Goal: Task Accomplishment & Management: Use online tool/utility

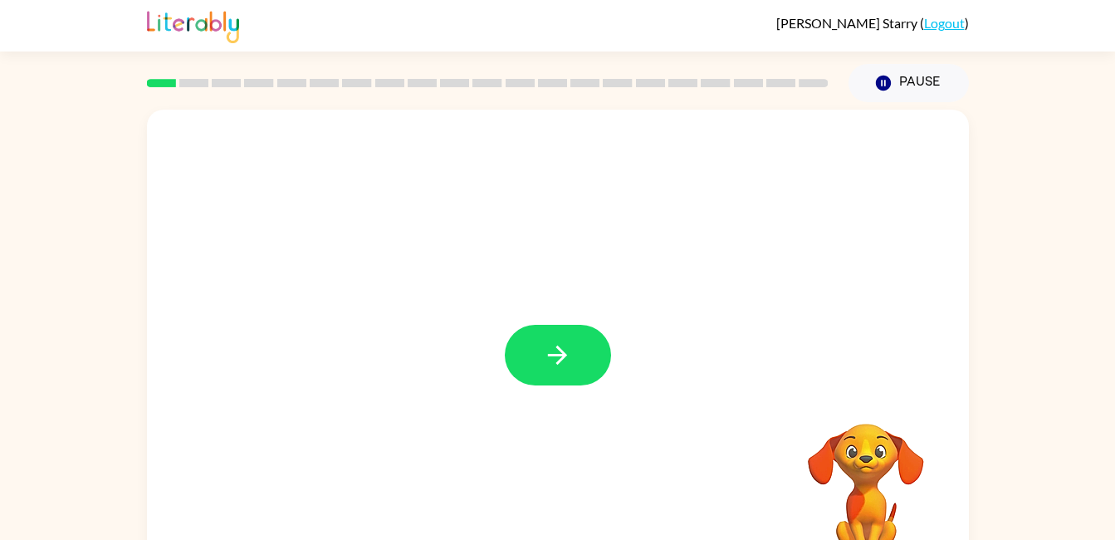
click at [570, 383] on button "button" at bounding box center [558, 355] width 106 height 61
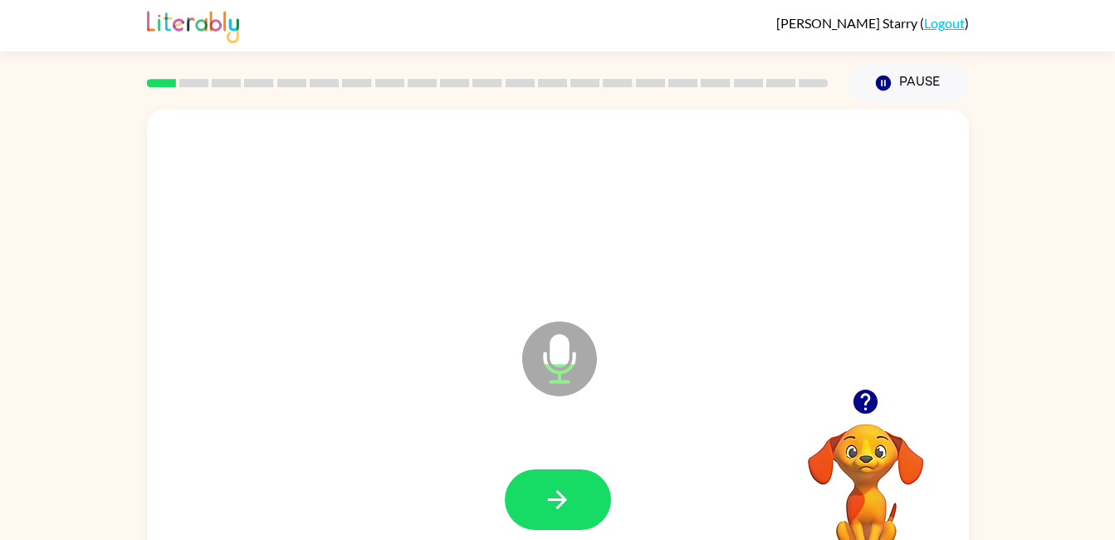
click at [569, 494] on icon "button" at bounding box center [557, 499] width 29 height 29
click at [561, 491] on icon "button" at bounding box center [557, 499] width 29 height 29
click at [533, 497] on button "button" at bounding box center [558, 499] width 106 height 61
click at [544, 525] on button "button" at bounding box center [558, 499] width 106 height 61
click at [858, 411] on icon "button" at bounding box center [865, 401] width 24 height 24
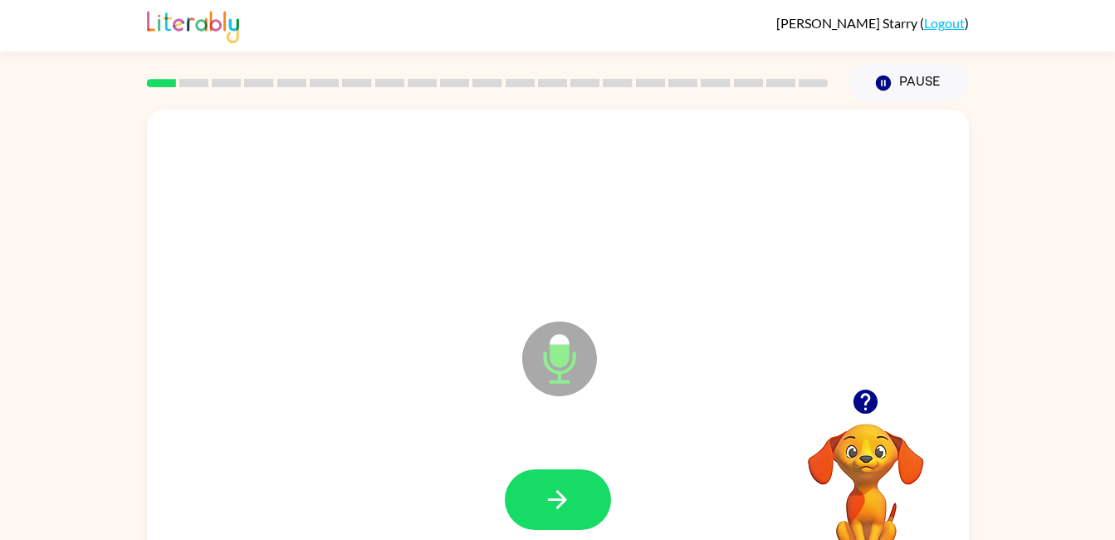
click at [555, 492] on icon "button" at bounding box center [557, 499] width 29 height 29
click at [565, 509] on icon "button" at bounding box center [557, 499] width 29 height 29
click at [553, 496] on icon "button" at bounding box center [557, 499] width 29 height 29
click at [541, 496] on button "button" at bounding box center [558, 499] width 106 height 61
click at [572, 507] on button "button" at bounding box center [558, 499] width 106 height 61
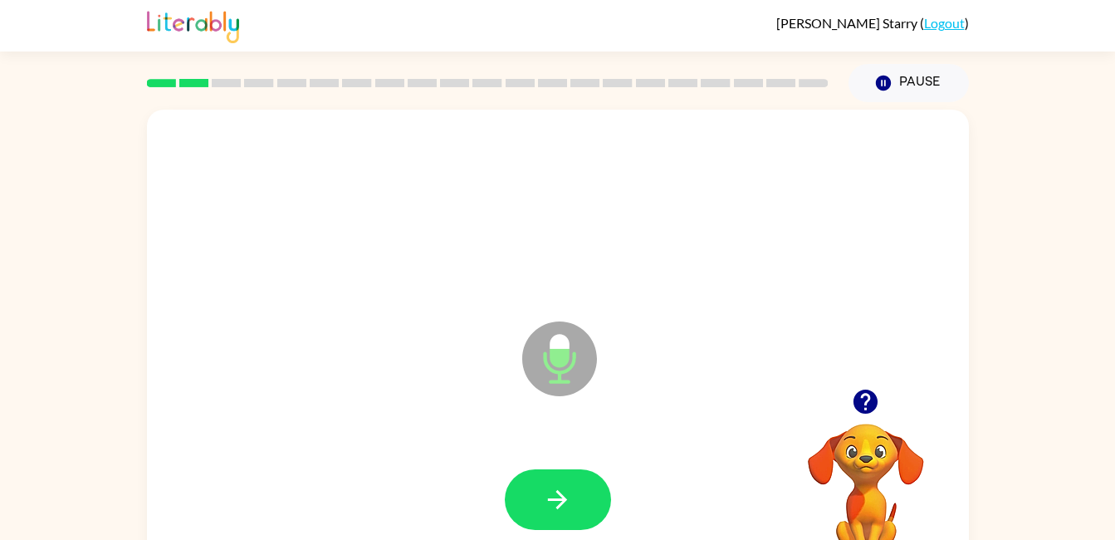
click at [595, 478] on button "button" at bounding box center [558, 499] width 106 height 61
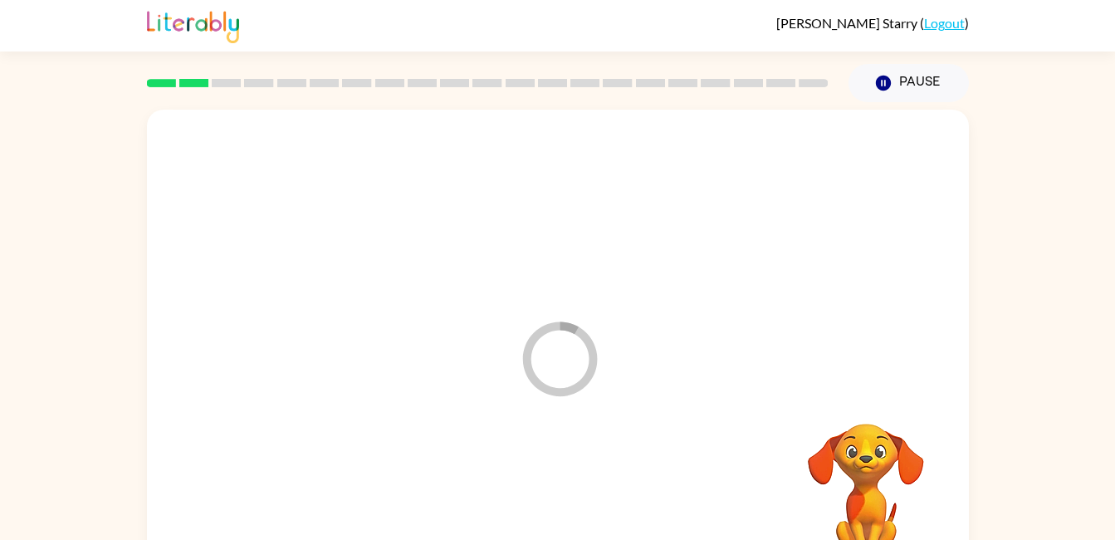
click at [577, 490] on div at bounding box center [558, 500] width 789 height 136
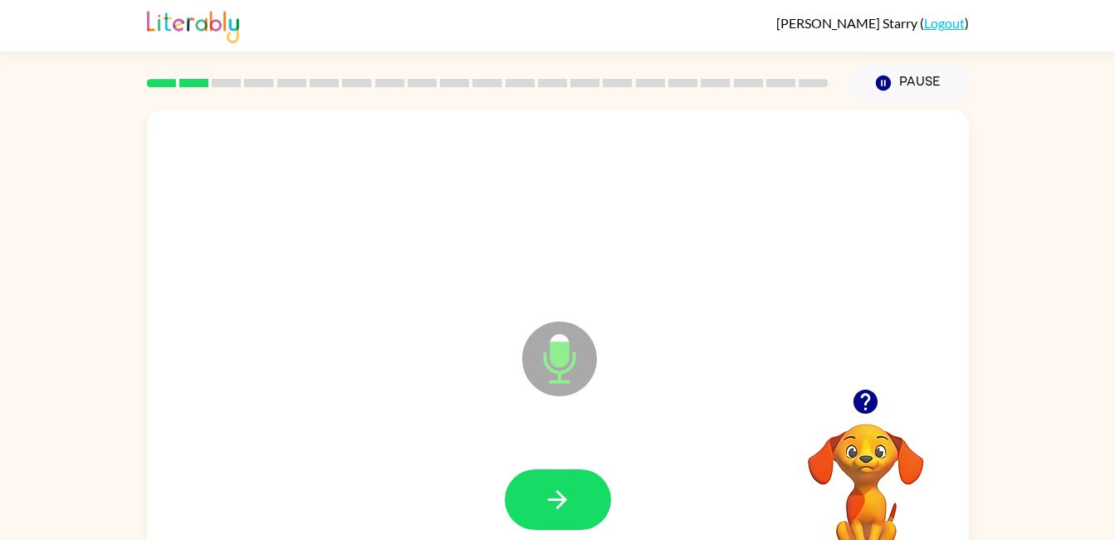
click at [552, 474] on button "button" at bounding box center [558, 499] width 106 height 61
click at [557, 496] on icon "button" at bounding box center [557, 499] width 29 height 29
click at [548, 519] on button "button" at bounding box center [558, 499] width 106 height 61
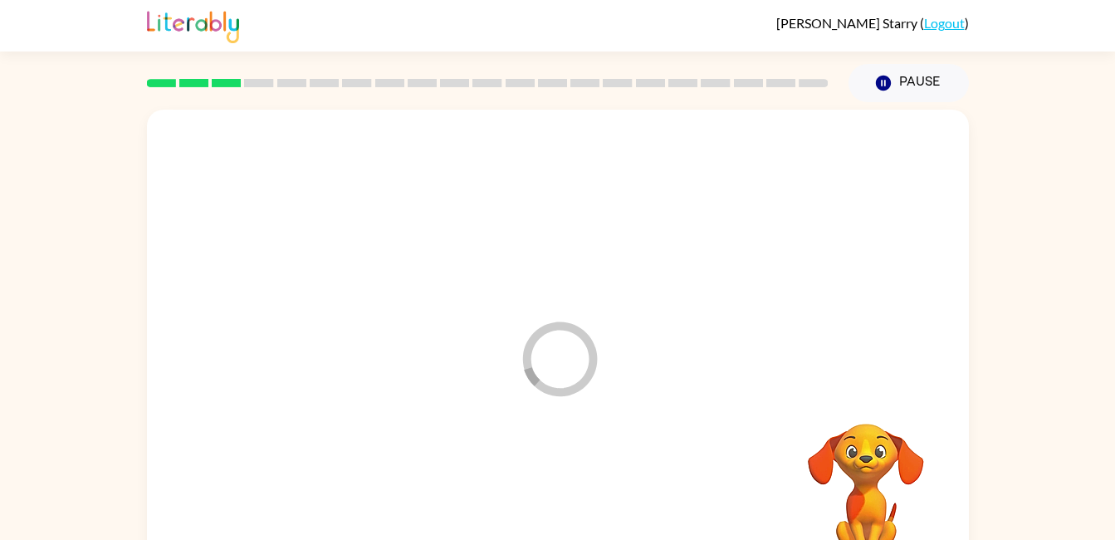
click at [558, 496] on div at bounding box center [558, 500] width 789 height 136
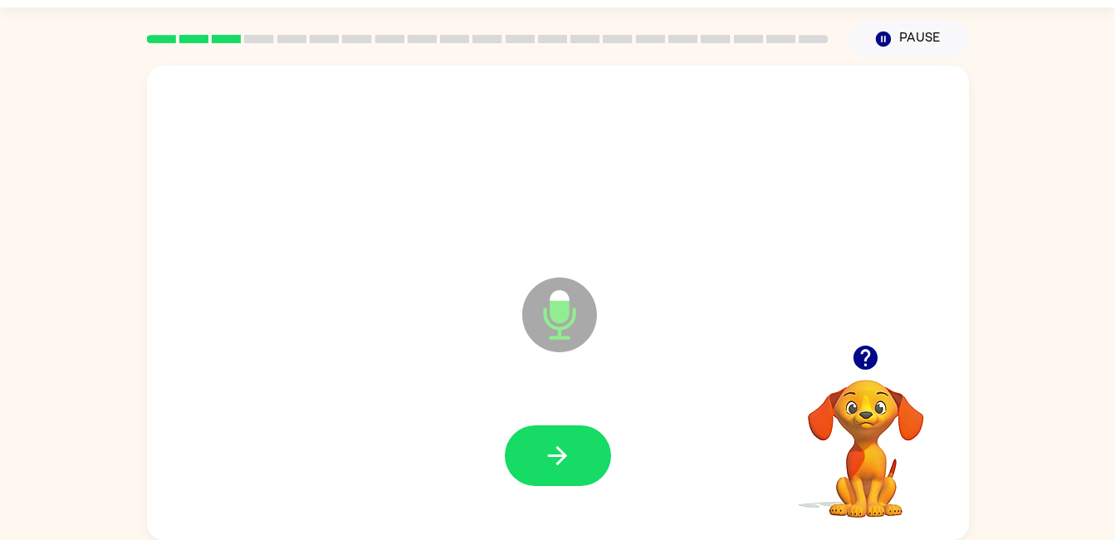
click at [552, 464] on icon "button" at bounding box center [557, 455] width 29 height 29
click at [551, 442] on icon "button" at bounding box center [557, 455] width 29 height 29
click at [560, 475] on button "button" at bounding box center [558, 455] width 106 height 61
click at [550, 461] on icon "button" at bounding box center [557, 455] width 29 height 29
click at [561, 460] on icon "button" at bounding box center [557, 455] width 19 height 19
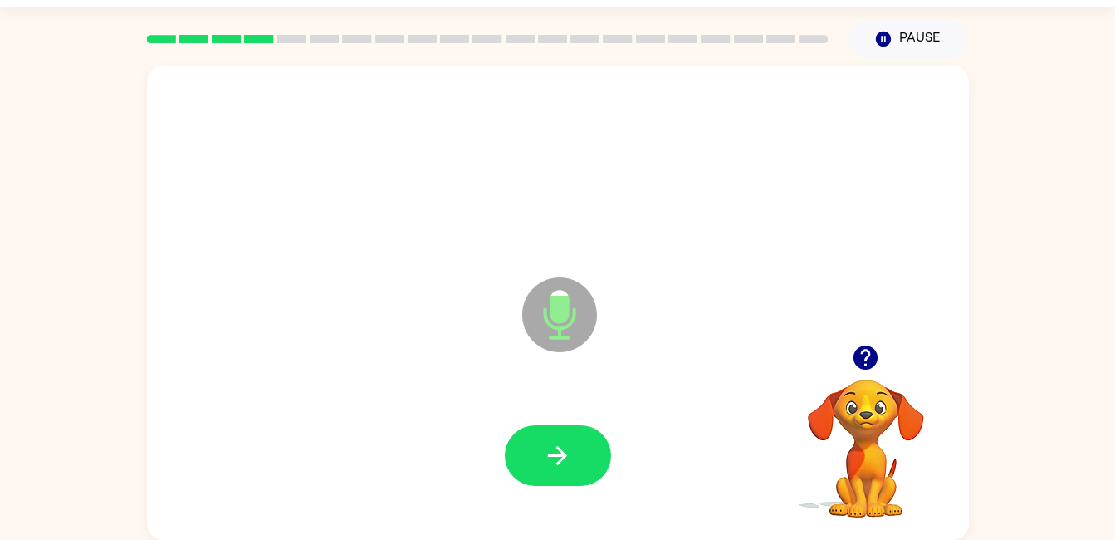
click at [562, 433] on button "button" at bounding box center [558, 455] width 106 height 61
click at [565, 458] on icon "button" at bounding box center [557, 455] width 29 height 29
click at [540, 460] on button "button" at bounding box center [558, 455] width 106 height 61
click at [569, 461] on icon "button" at bounding box center [557, 455] width 29 height 29
click at [546, 449] on icon "button" at bounding box center [557, 455] width 29 height 29
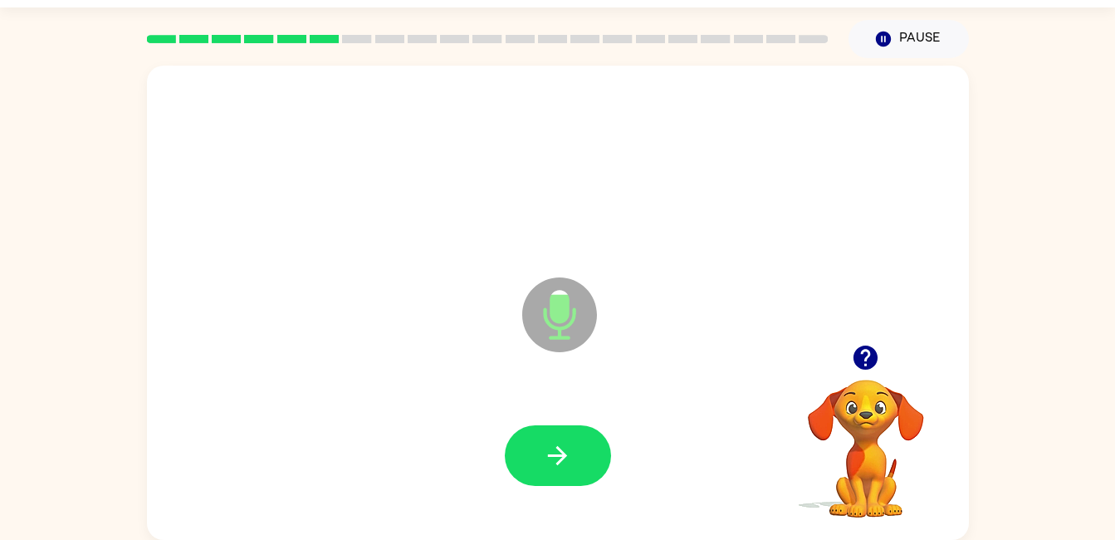
click at [558, 449] on icon "button" at bounding box center [557, 455] width 19 height 19
click at [577, 457] on button "button" at bounding box center [558, 455] width 106 height 61
click at [571, 442] on icon "button" at bounding box center [557, 455] width 29 height 29
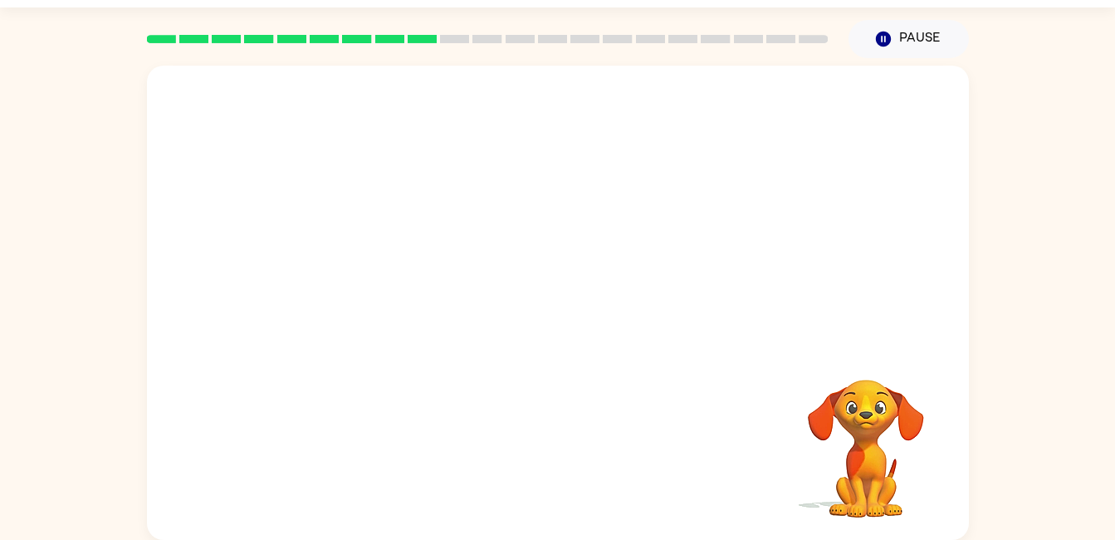
click at [879, 446] on video "Your browser must support playing .mp4 files to use Literably. Please try using…" at bounding box center [866, 437] width 166 height 166
click at [872, 437] on video "Your browser must support playing .mp4 files to use Literably. Please try using…" at bounding box center [866, 437] width 166 height 166
click at [878, 419] on video "Your browser must support playing .mp4 files to use Literably. Please try using…" at bounding box center [866, 437] width 166 height 166
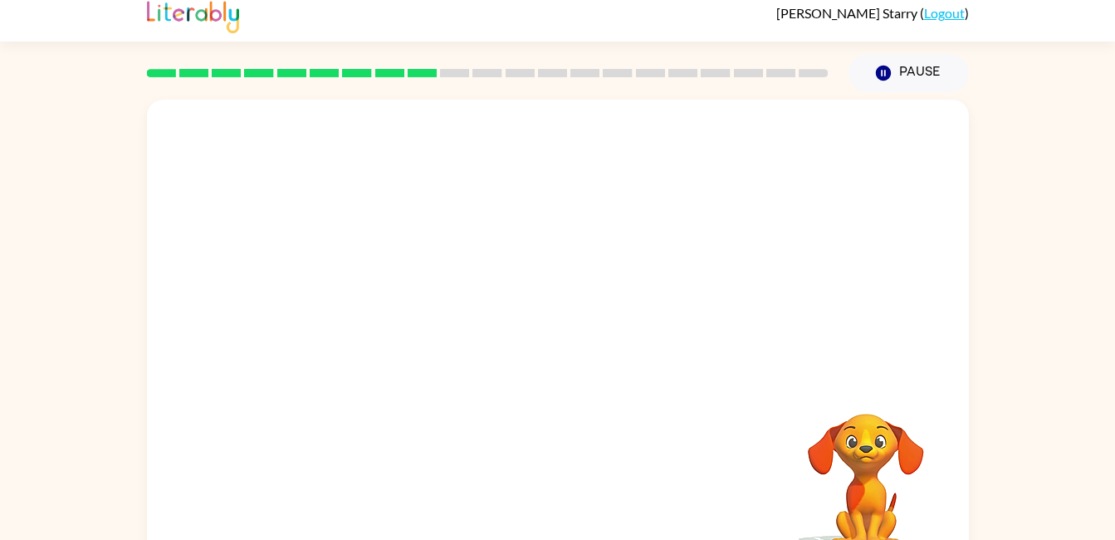
scroll to position [0, 0]
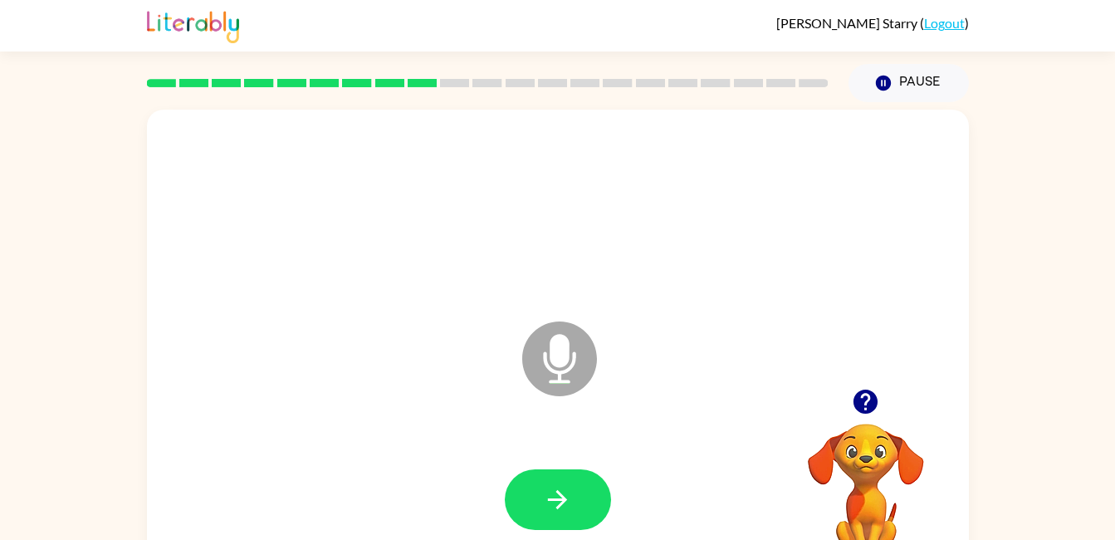
click at [545, 515] on button "button" at bounding box center [558, 499] width 106 height 61
click at [552, 500] on icon "button" at bounding box center [557, 499] width 19 height 19
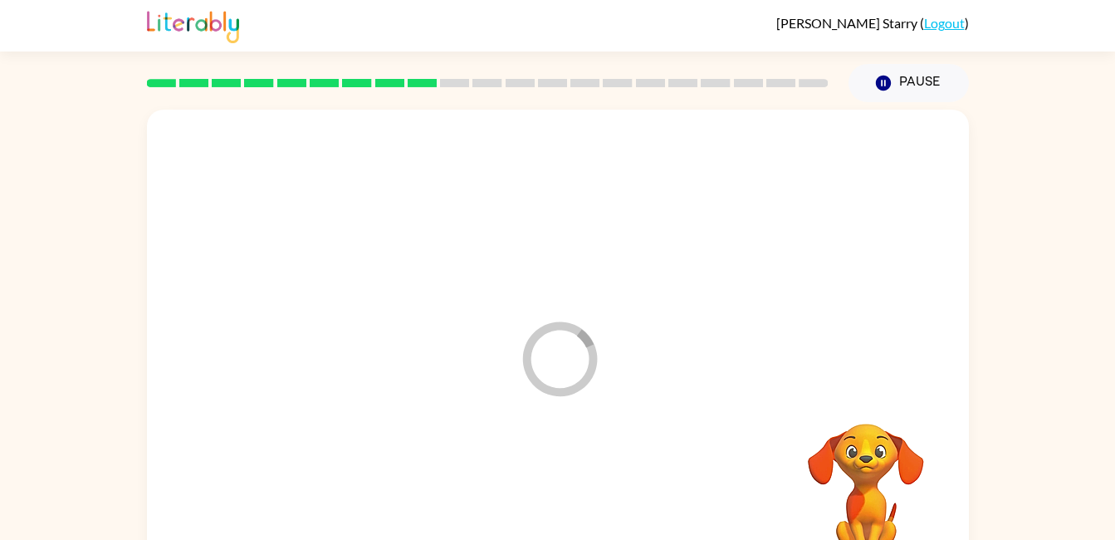
click at [568, 491] on div at bounding box center [558, 500] width 789 height 136
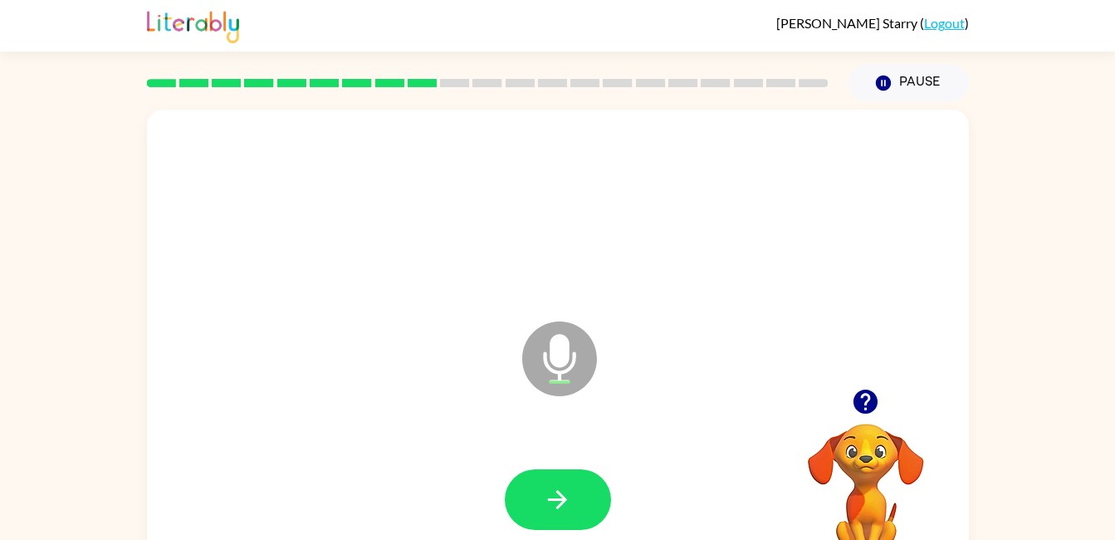
click at [567, 492] on icon "button" at bounding box center [557, 499] width 29 height 29
click at [568, 481] on button "button" at bounding box center [558, 499] width 106 height 61
click at [560, 507] on icon "button" at bounding box center [557, 499] width 29 height 29
click at [568, 514] on button "button" at bounding box center [558, 499] width 106 height 61
click at [562, 511] on icon "button" at bounding box center [557, 499] width 29 height 29
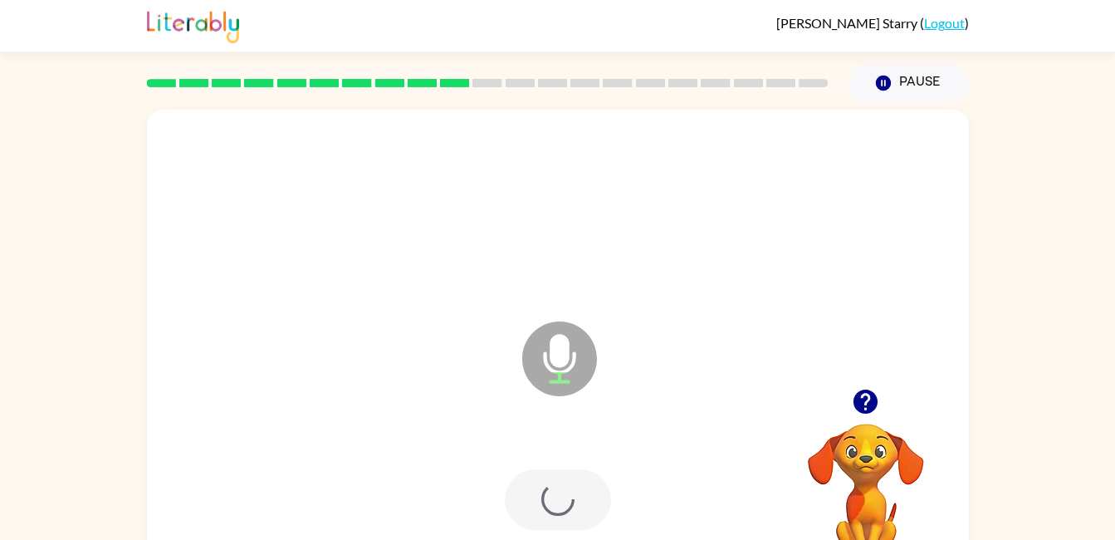
click at [551, 493] on div at bounding box center [558, 499] width 106 height 61
click at [576, 500] on button "button" at bounding box center [558, 499] width 106 height 61
click at [567, 499] on icon "button" at bounding box center [557, 499] width 29 height 29
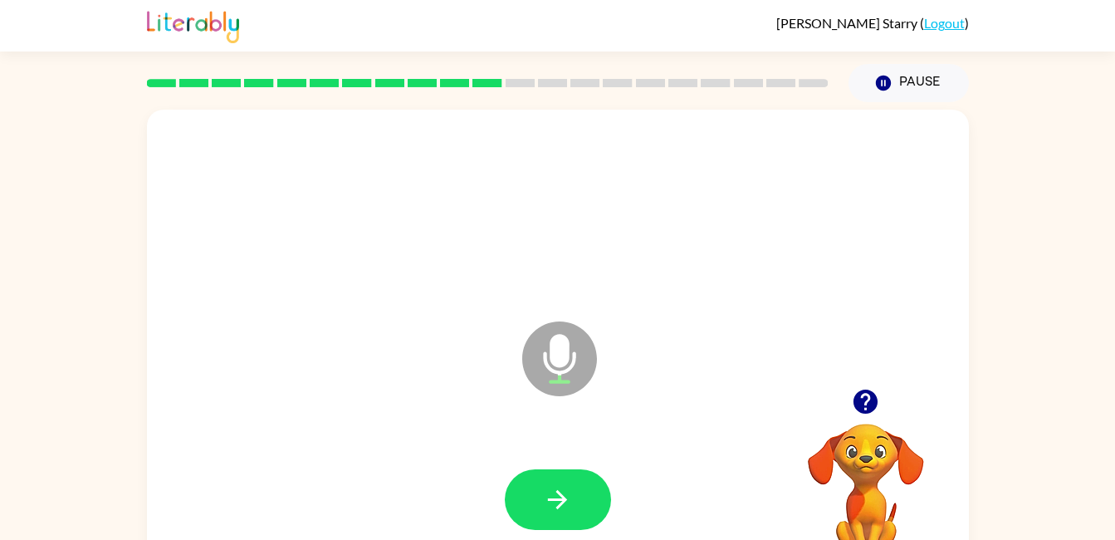
click at [554, 501] on icon "button" at bounding box center [557, 499] width 29 height 29
click at [544, 513] on icon "button" at bounding box center [557, 499] width 29 height 29
click at [547, 502] on icon "button" at bounding box center [557, 499] width 29 height 29
click at [566, 491] on icon "button" at bounding box center [557, 499] width 29 height 29
click at [569, 482] on button "button" at bounding box center [558, 499] width 106 height 61
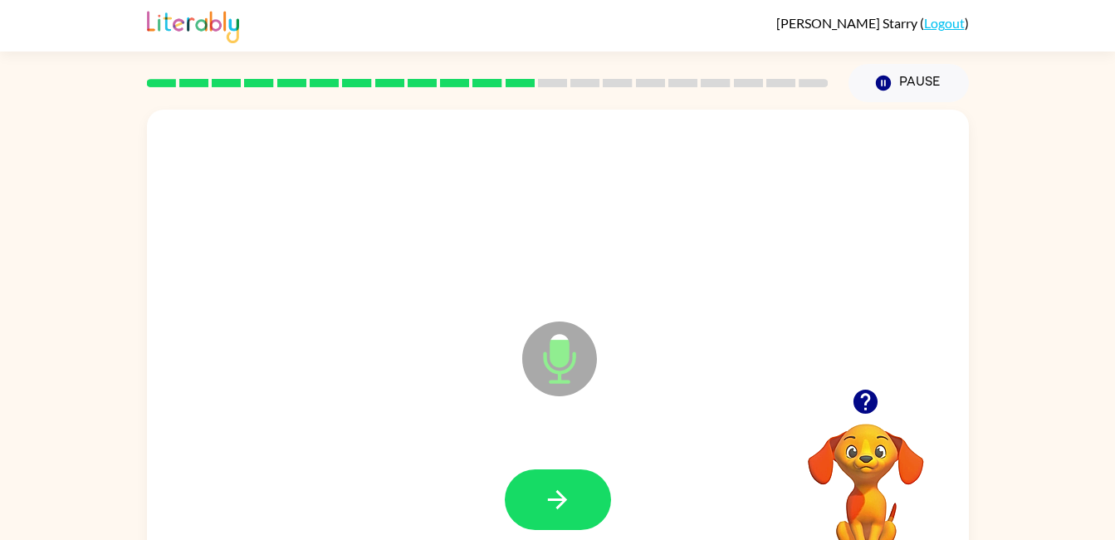
click at [550, 507] on icon "button" at bounding box center [557, 499] width 29 height 29
click at [580, 505] on button "button" at bounding box center [558, 499] width 106 height 61
click at [581, 485] on button "button" at bounding box center [558, 499] width 106 height 61
click at [567, 491] on icon "button" at bounding box center [557, 499] width 29 height 29
click at [582, 485] on button "button" at bounding box center [558, 499] width 106 height 61
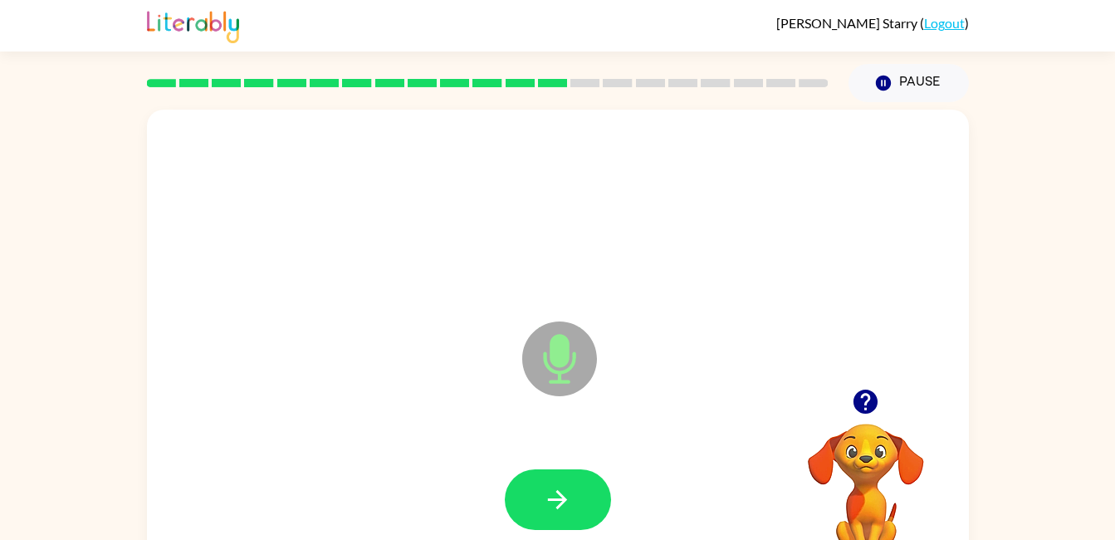
click at [536, 507] on button "button" at bounding box center [558, 499] width 106 height 61
click at [551, 506] on icon "button" at bounding box center [557, 499] width 29 height 29
click at [574, 520] on button "button" at bounding box center [558, 499] width 106 height 61
click at [510, 501] on button "button" at bounding box center [558, 499] width 106 height 61
click at [541, 506] on button "button" at bounding box center [558, 499] width 106 height 61
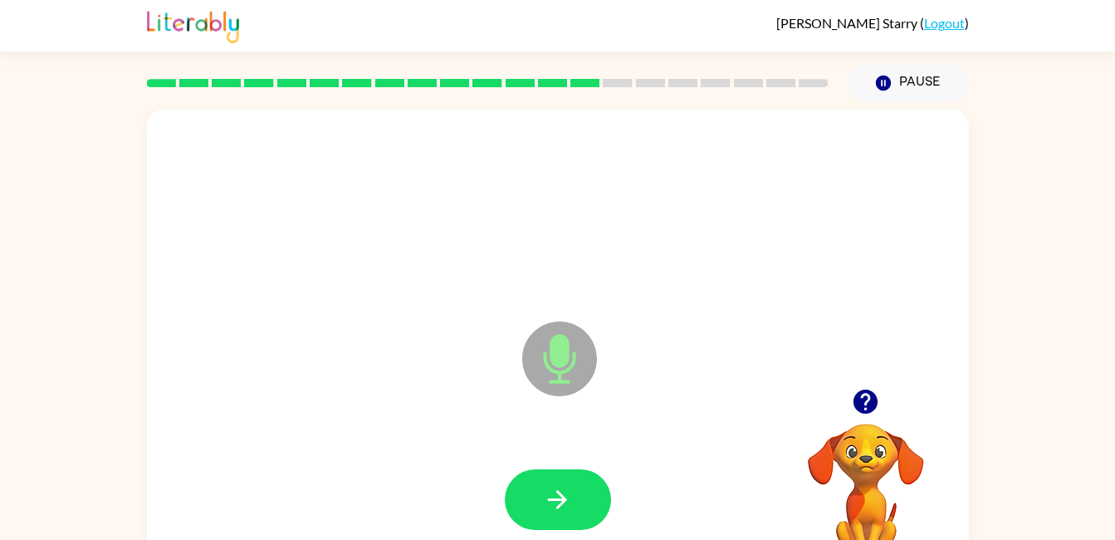
click at [554, 526] on button "button" at bounding box center [558, 499] width 106 height 61
click at [574, 495] on button "button" at bounding box center [558, 499] width 106 height 61
click at [564, 491] on icon "button" at bounding box center [557, 499] width 29 height 29
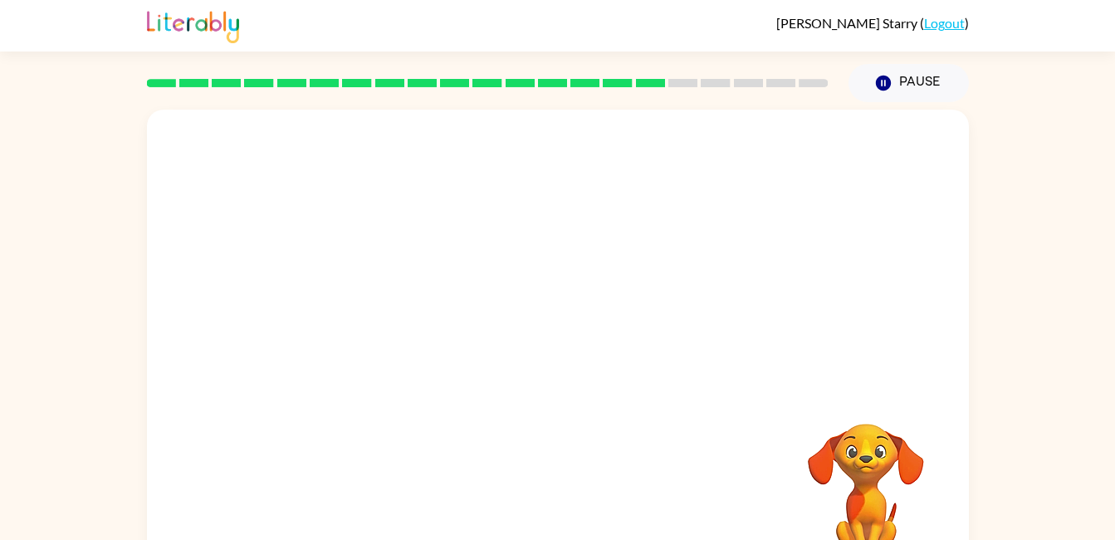
click at [874, 98] on button "Pause Pause" at bounding box center [908, 83] width 120 height 38
